Goal: Task Accomplishment & Management: Use online tool/utility

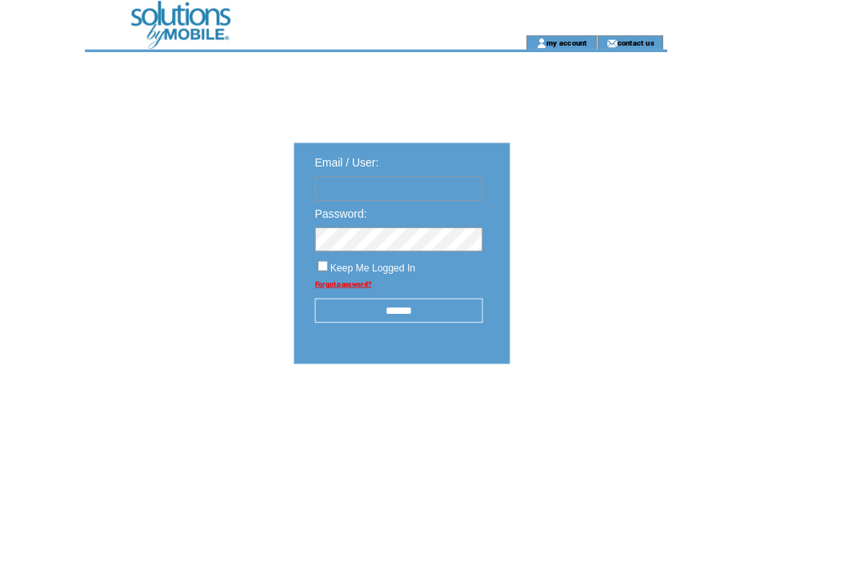
type input "**********"
click input "submit" at bounding box center [0, 0] width 0 height 0
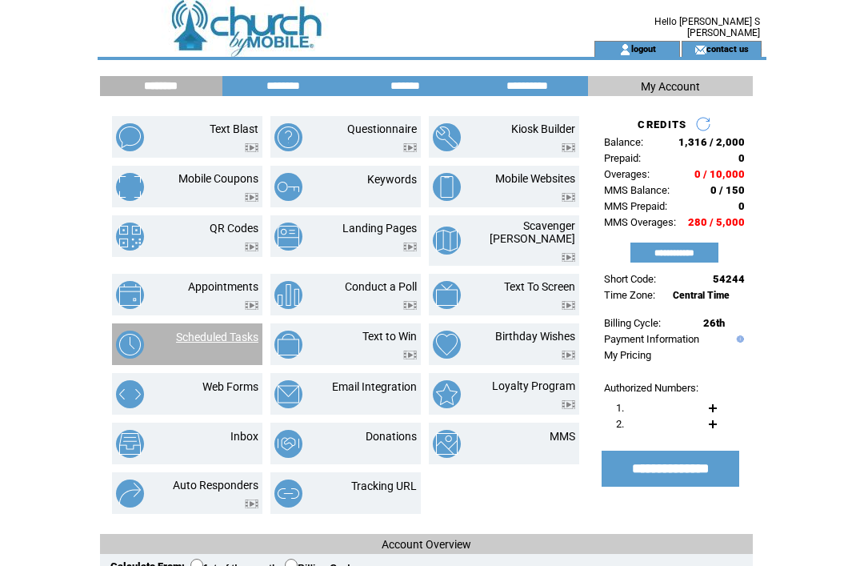
click at [227, 332] on link "Scheduled Tasks" at bounding box center [217, 336] width 82 height 13
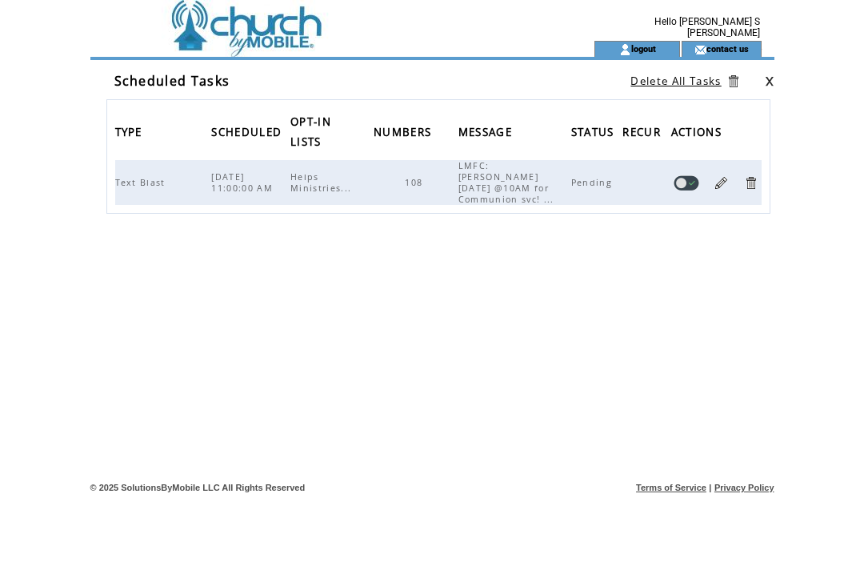
click at [718, 182] on link at bounding box center [720, 182] width 15 height 15
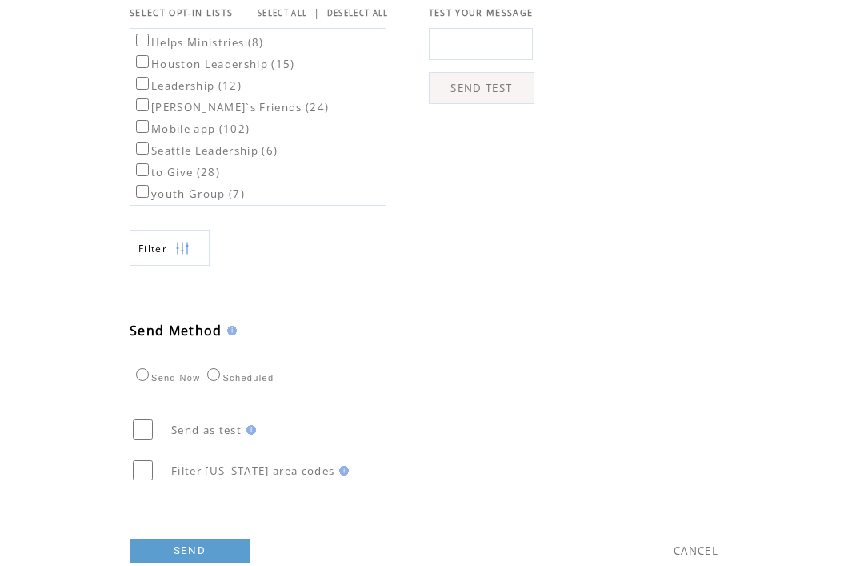
scroll to position [608, 0]
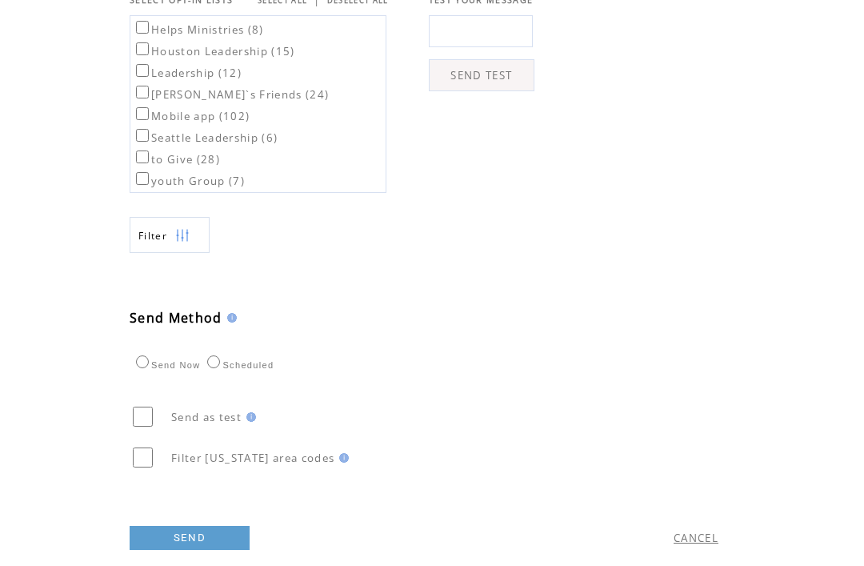
click at [224, 550] on link "SEND" at bounding box center [190, 538] width 120 height 24
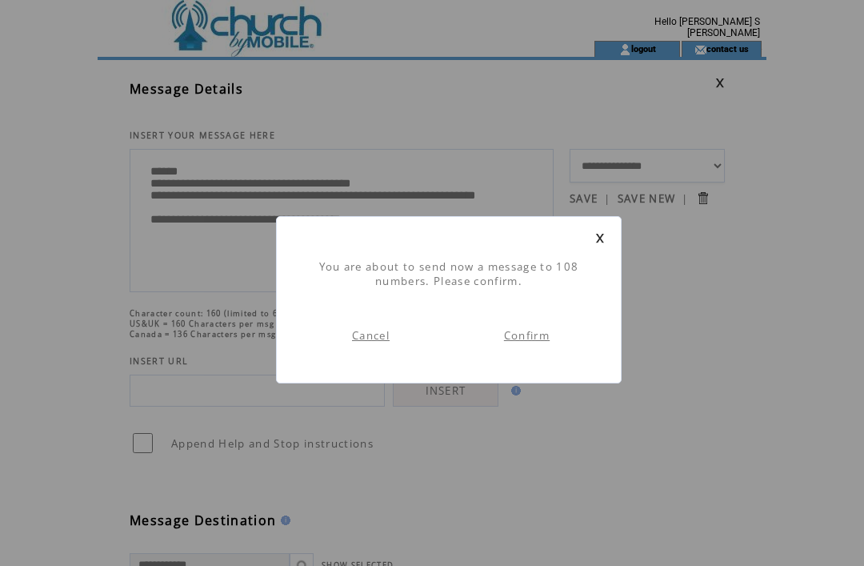
scroll to position [1, 0]
click at [538, 342] on link "Confirm" at bounding box center [527, 335] width 46 height 14
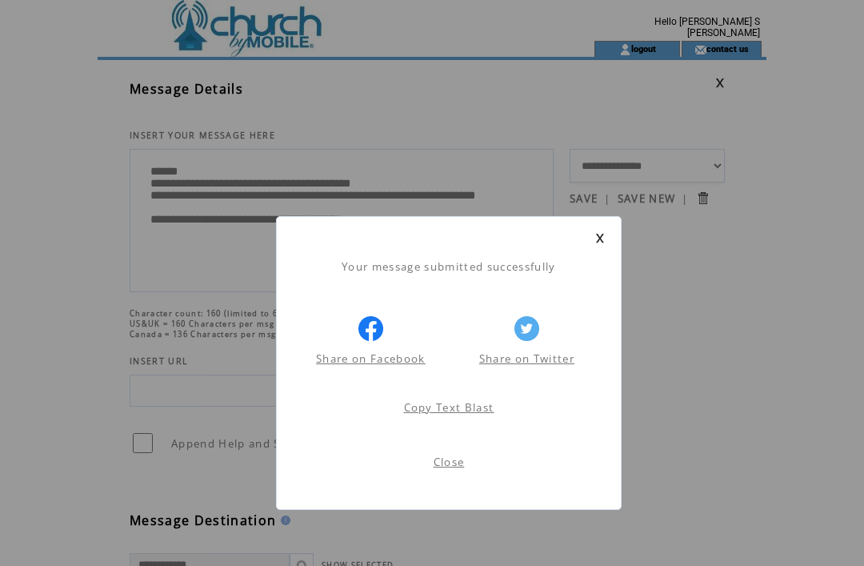
scroll to position [1, 0]
click at [455, 467] on link "Close" at bounding box center [449, 461] width 31 height 14
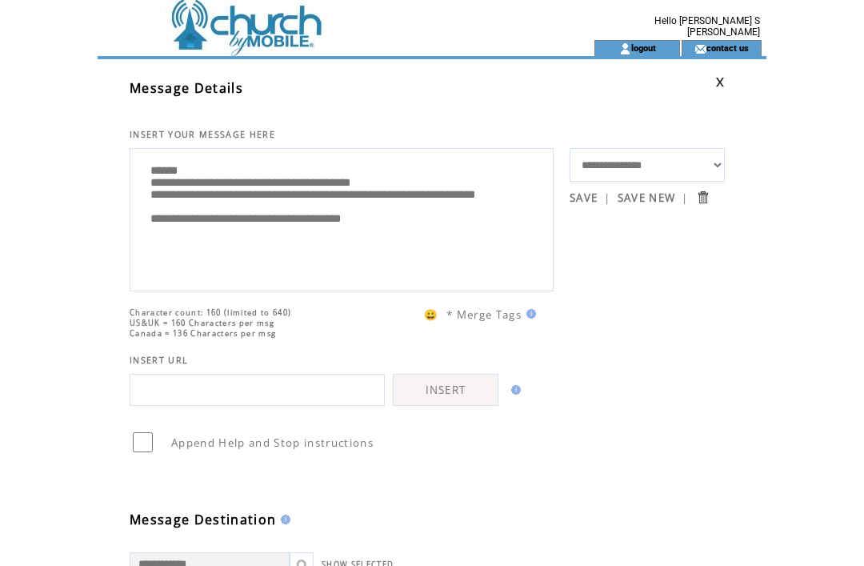
click at [198, 42] on td at bounding box center [317, 48] width 439 height 16
